Goal: Navigation & Orientation: Find specific page/section

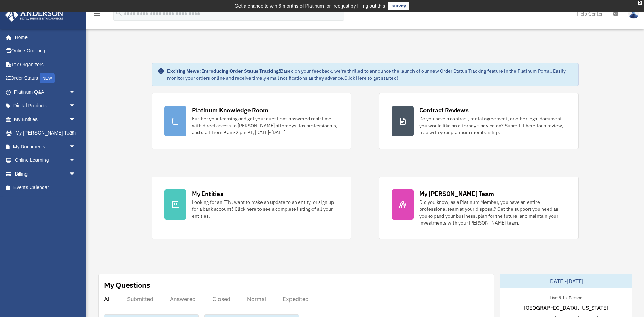
click at [633, 13] on img at bounding box center [633, 14] width 10 height 10
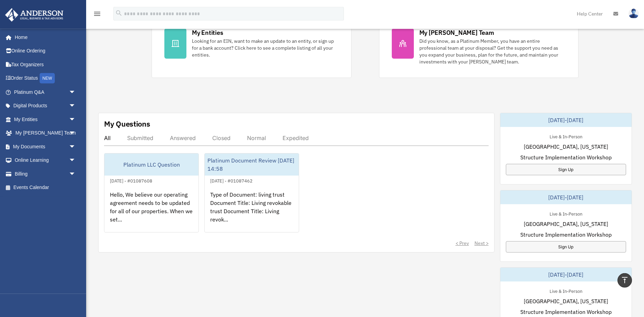
scroll to position [176, 0]
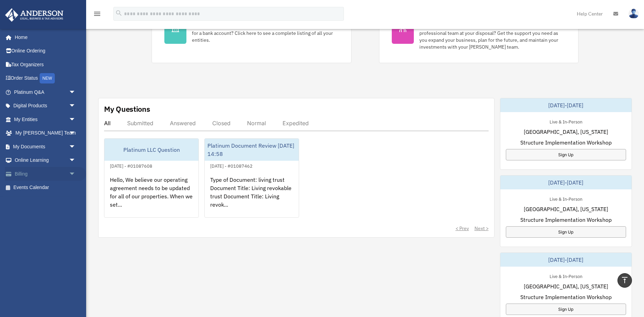
click at [73, 173] on span "arrow_drop_down" at bounding box center [76, 174] width 14 height 14
click at [72, 161] on span "arrow_drop_down" at bounding box center [76, 160] width 14 height 14
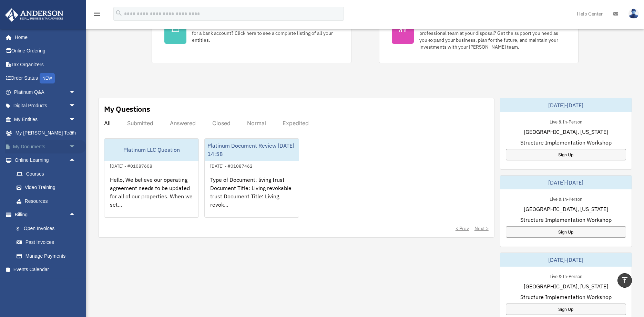
click at [73, 148] on span "arrow_drop_down" at bounding box center [76, 147] width 14 height 14
click at [28, 161] on link "Box" at bounding box center [48, 160] width 76 height 14
click at [27, 158] on link "Box" at bounding box center [48, 160] width 76 height 14
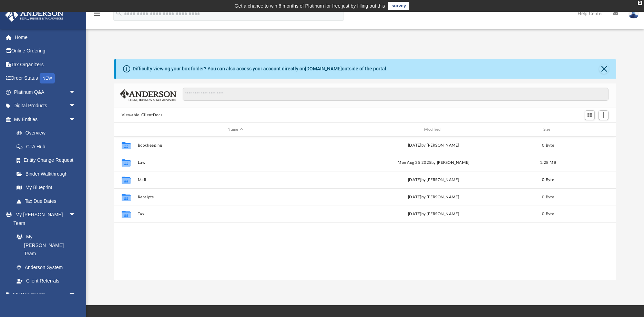
scroll to position [156, 502]
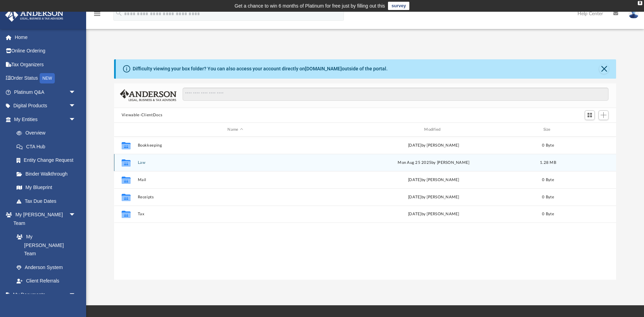
click at [139, 163] on button "Law" at bounding box center [234, 162] width 195 height 4
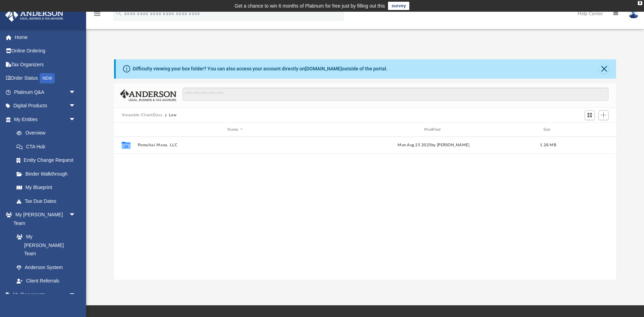
click at [149, 115] on button "Viewable-ClientDocs" at bounding box center [142, 115] width 41 height 6
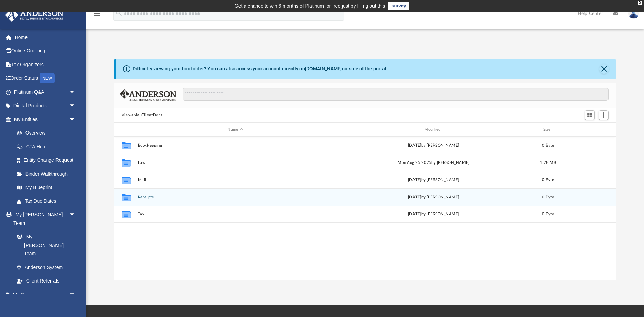
click at [143, 197] on button "Receipts" at bounding box center [234, 197] width 195 height 4
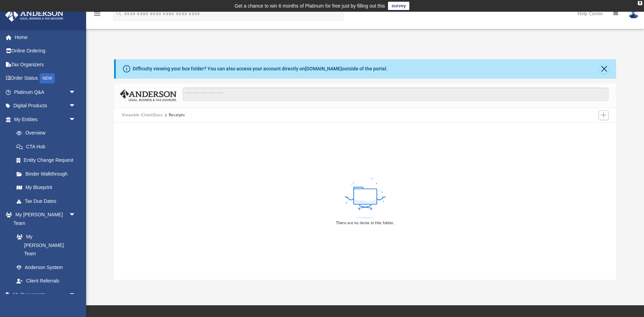
click at [145, 115] on button "Viewable-ClientDocs" at bounding box center [142, 115] width 41 height 6
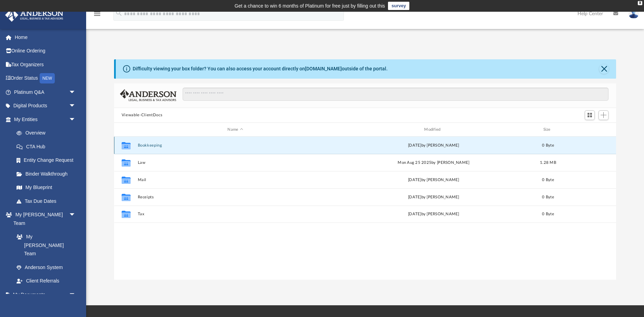
click at [151, 145] on button "Bookkeeping" at bounding box center [234, 145] width 195 height 4
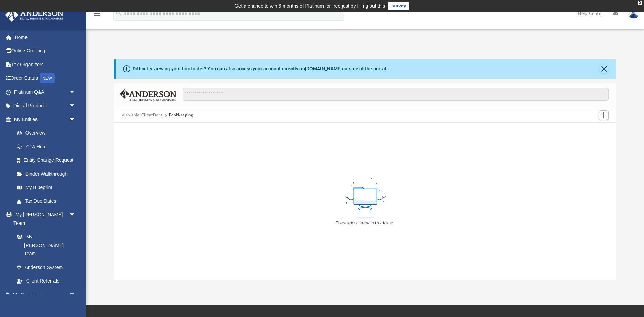
click at [143, 115] on button "Viewable-ClientDocs" at bounding box center [142, 115] width 41 height 6
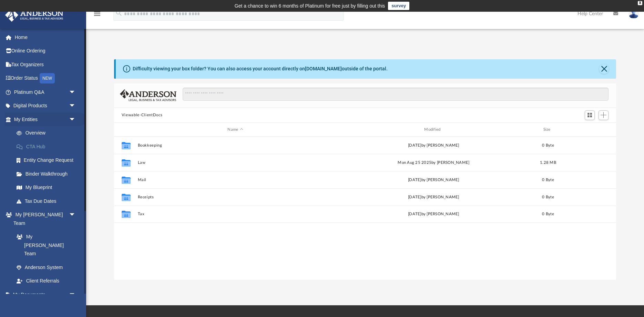
click at [33, 145] on link "CTA Hub" at bounding box center [48, 147] width 76 height 14
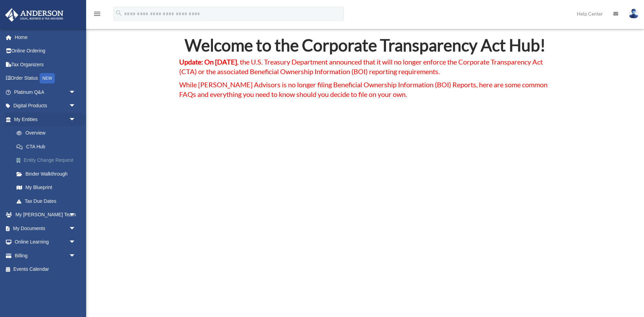
scroll to position [35, 0]
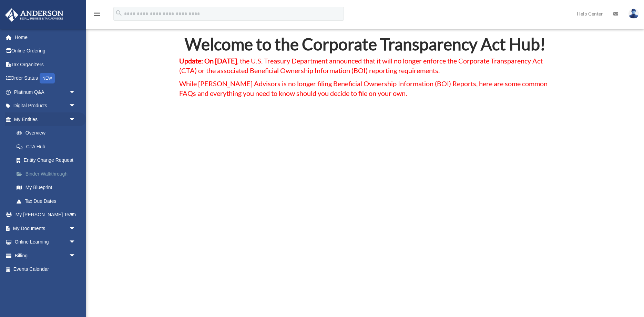
click at [41, 173] on link "Binder Walkthrough" at bounding box center [48, 174] width 76 height 14
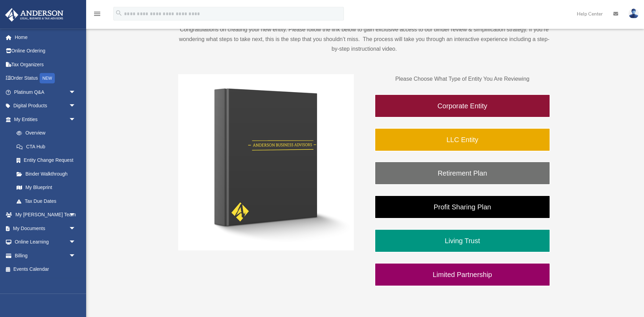
scroll to position [105, 0]
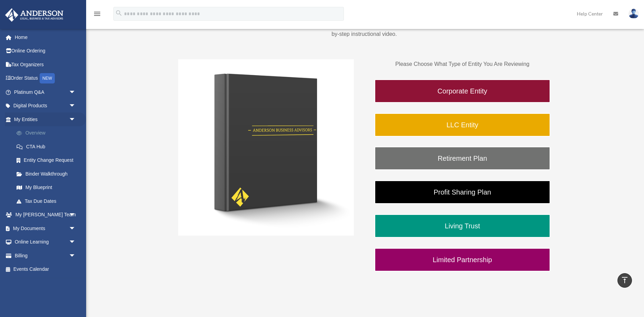
click at [30, 132] on link "Overview" at bounding box center [48, 133] width 76 height 14
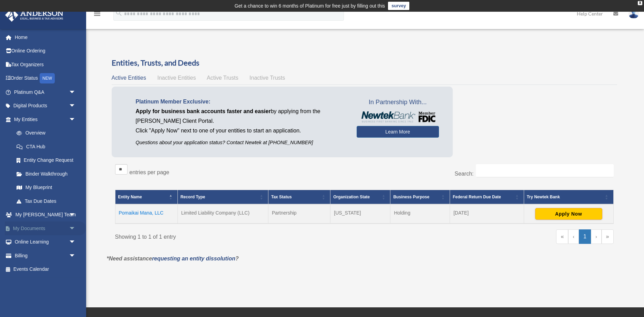
click at [73, 230] on span "arrow_drop_down" at bounding box center [76, 228] width 14 height 14
click at [29, 245] on link "Box" at bounding box center [48, 242] width 76 height 14
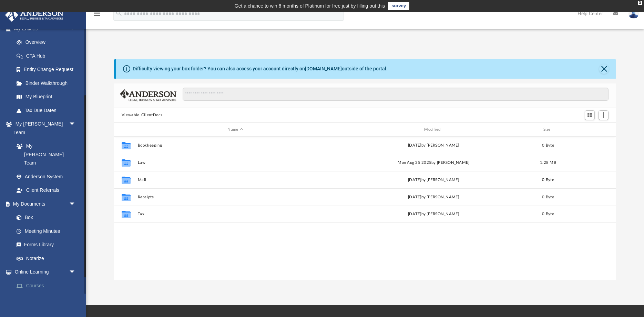
scroll to position [99, 0]
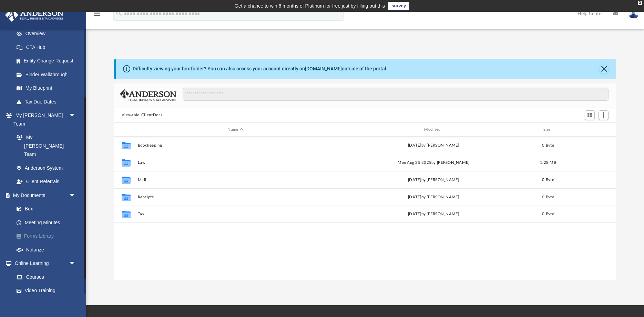
click at [37, 229] on link "Forms Library" at bounding box center [48, 236] width 76 height 14
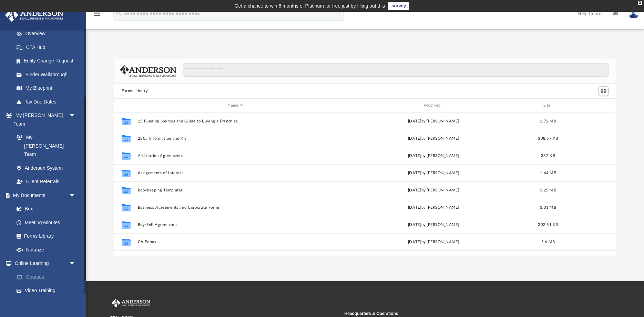
click at [38, 270] on link "Courses" at bounding box center [48, 277] width 76 height 14
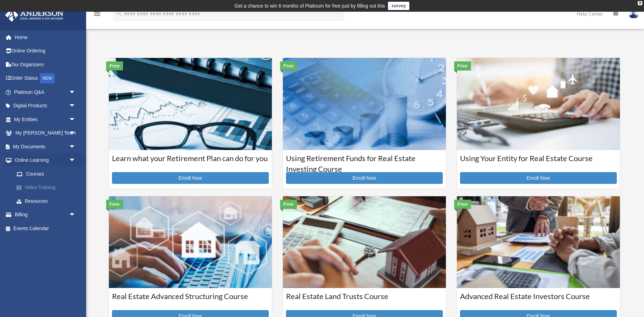
click at [37, 188] on link "Video Training" at bounding box center [48, 188] width 76 height 14
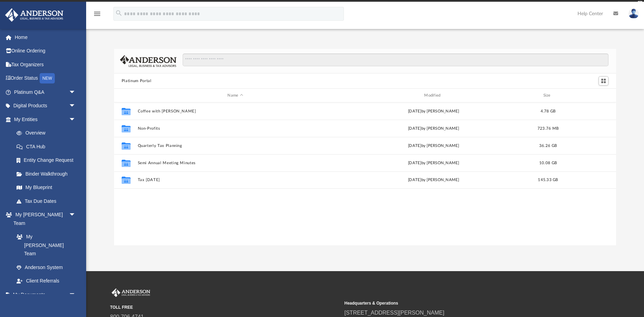
scroll to position [156, 502]
